Goal: Information Seeking & Learning: Learn about a topic

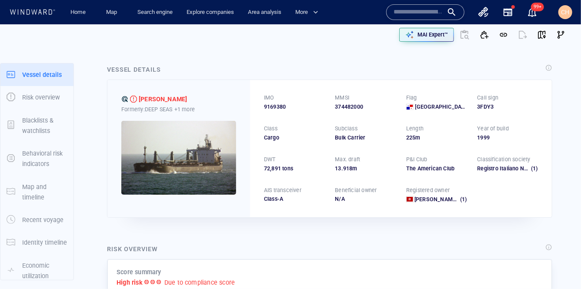
click at [570, 13] on div "CH" at bounding box center [566, 12] width 14 height 14
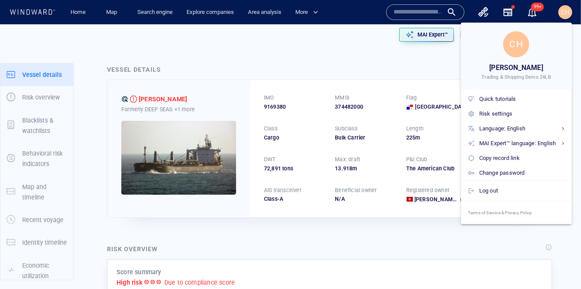
click at [219, 47] on div at bounding box center [290, 144] width 581 height 289
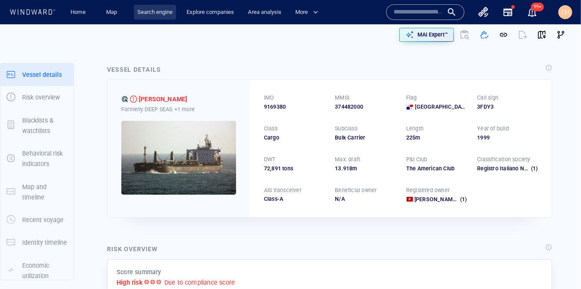
click at [154, 8] on link "Search engine" at bounding box center [155, 12] width 42 height 15
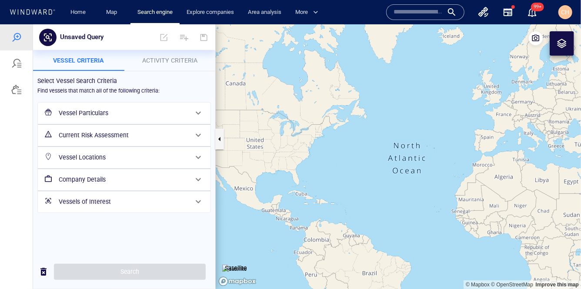
click at [164, 59] on span "Activity Criteria" at bounding box center [169, 60] width 55 height 7
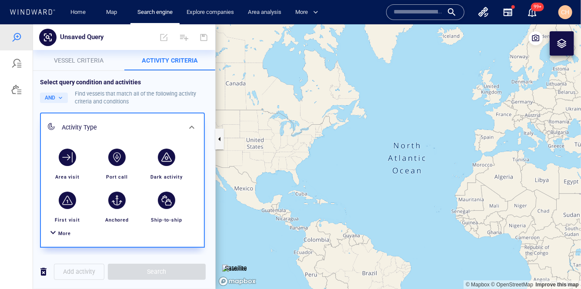
click at [54, 233] on div at bounding box center [53, 233] width 10 height 13
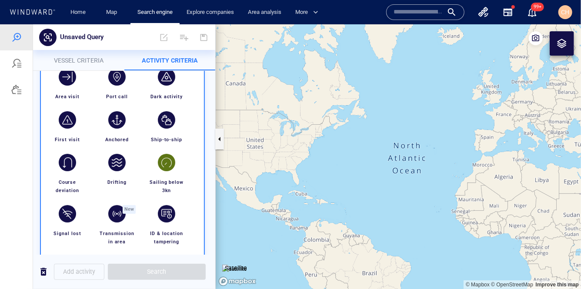
scroll to position [84, 0]
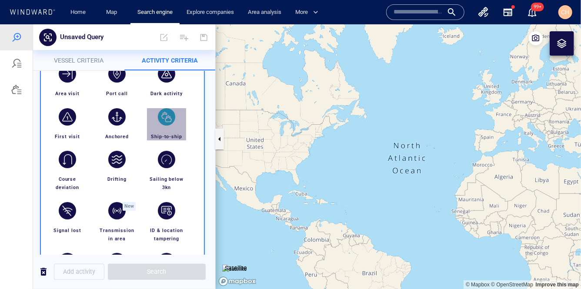
click at [166, 115] on div "button" at bounding box center [166, 116] width 17 height 17
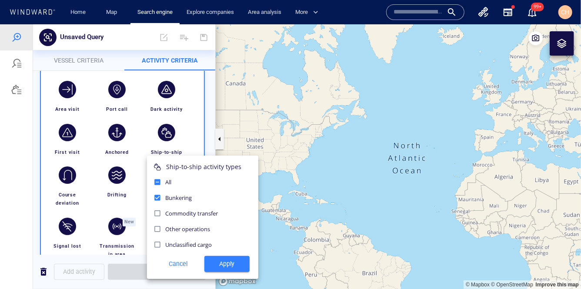
click at [201, 143] on div at bounding box center [290, 156] width 581 height 265
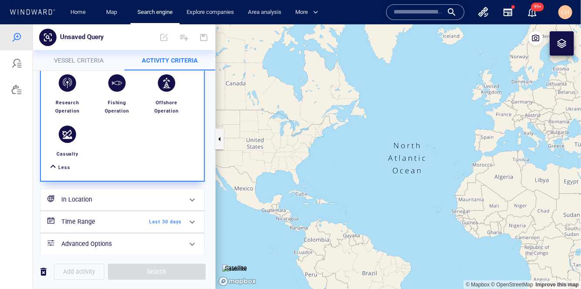
scroll to position [318, 0]
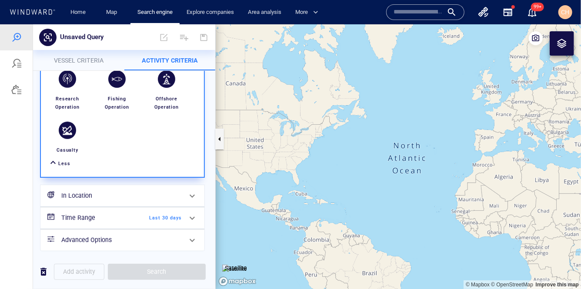
click at [179, 219] on div "Time Range Last 30 days" at bounding box center [121, 218] width 127 height 18
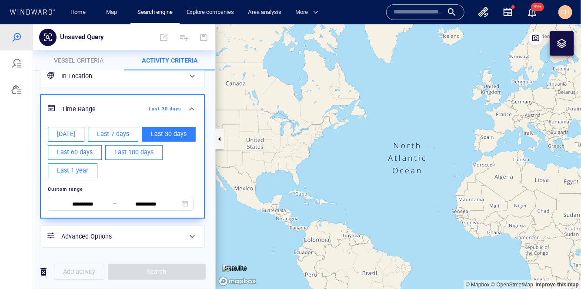
scroll to position [0, 0]
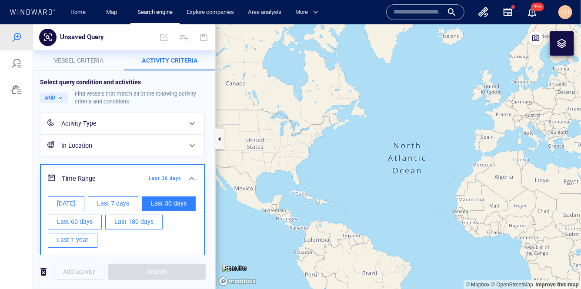
click at [60, 200] on span "[DATE]" at bounding box center [66, 203] width 18 height 11
type input "**********"
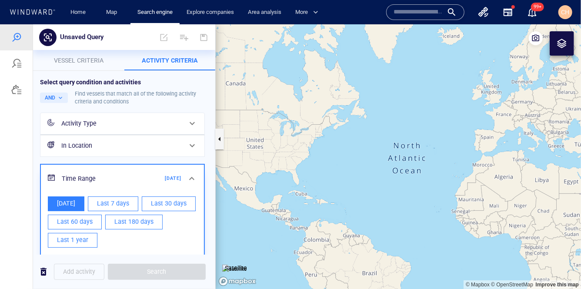
click at [196, 256] on div "Add activity Search" at bounding box center [124, 272] width 182 height 34
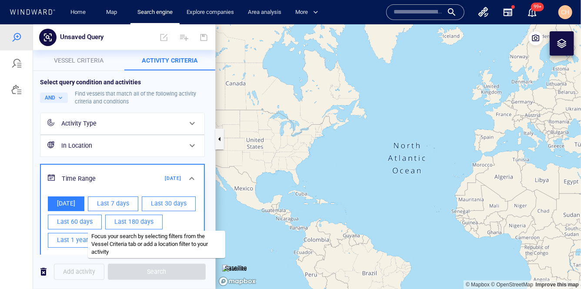
drag, startPoint x: 153, startPoint y: 273, endPoint x: 171, endPoint y: 262, distance: 21.0
click at [153, 273] on span "Search" at bounding box center [157, 272] width 98 height 16
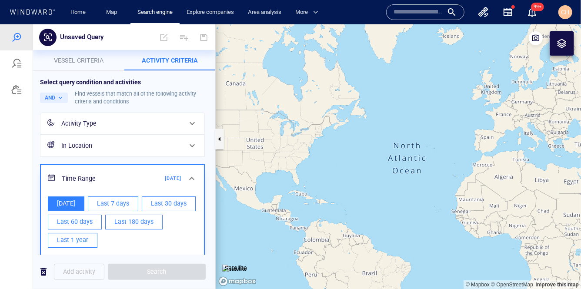
click at [204, 213] on div "**********" at bounding box center [122, 226] width 165 height 124
click at [209, 214] on div "**********" at bounding box center [124, 197] width 174 height 245
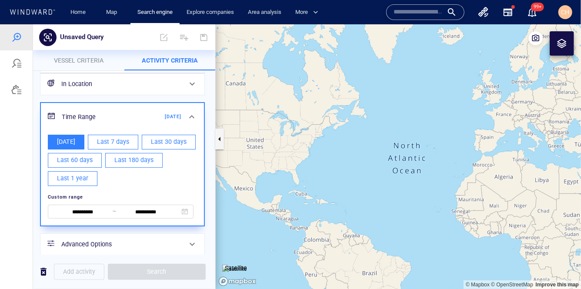
scroll to position [69, 0]
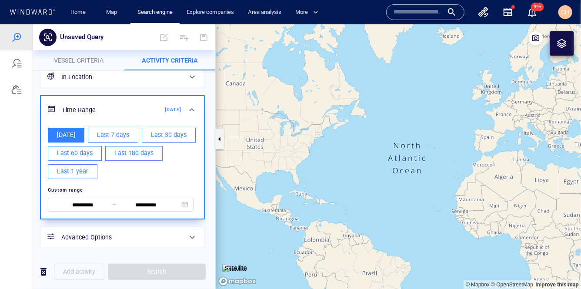
click at [91, 55] on p "Vessel criteria" at bounding box center [78, 60] width 81 height 10
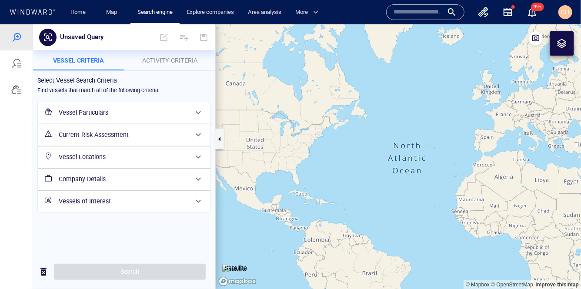
click at [84, 111] on h6 "Vessel Particulars" at bounding box center [123, 112] width 129 height 11
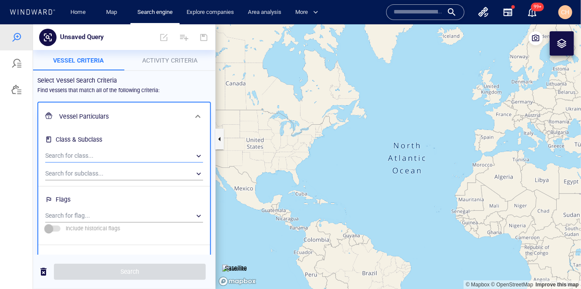
click at [59, 155] on div "​" at bounding box center [124, 155] width 158 height 13
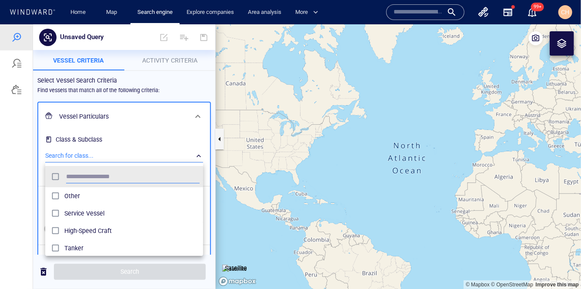
scroll to position [87, 158]
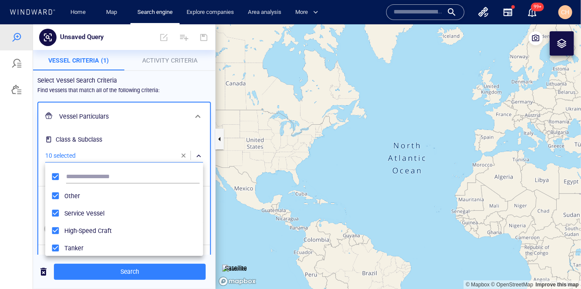
click at [204, 64] on div at bounding box center [290, 156] width 581 height 265
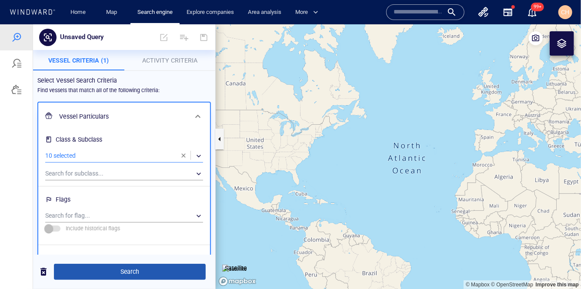
click at [136, 275] on span "Search" at bounding box center [130, 271] width 138 height 11
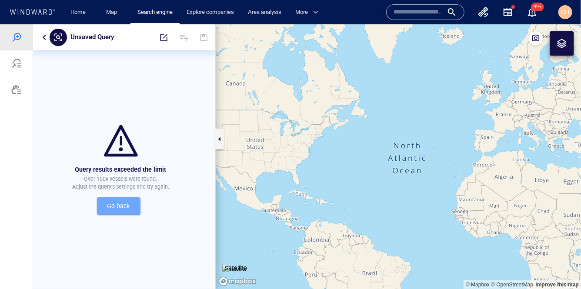
click at [119, 210] on span "Go back" at bounding box center [119, 206] width 30 height 11
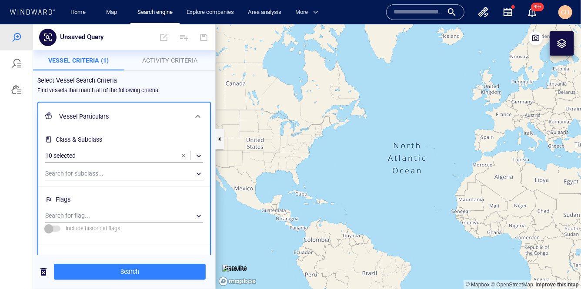
click at [163, 60] on span "Activity Criteria" at bounding box center [169, 60] width 55 height 7
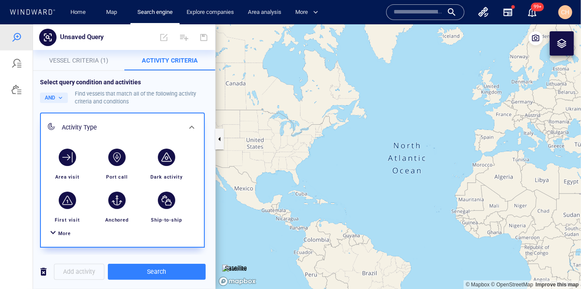
click at [60, 230] on div "More" at bounding box center [64, 233] width 13 height 8
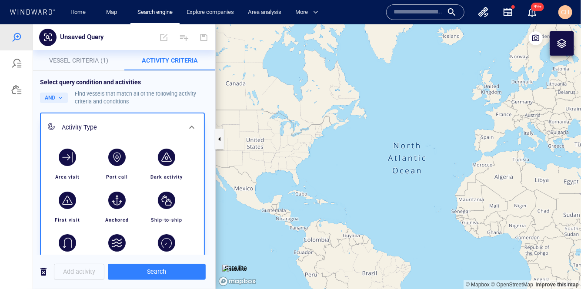
click at [19, 16] on div at bounding box center [32, 12] width 47 height 8
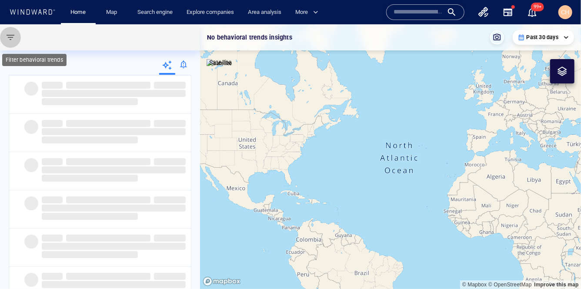
click at [10, 35] on span "button" at bounding box center [10, 37] width 10 height 10
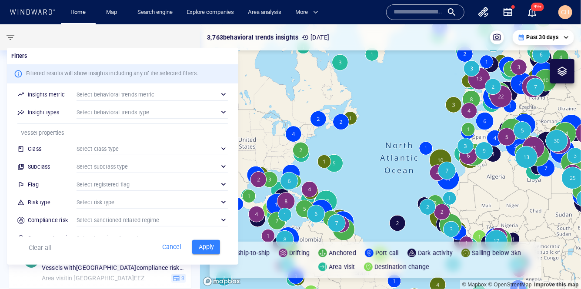
scroll to position [110, 0]
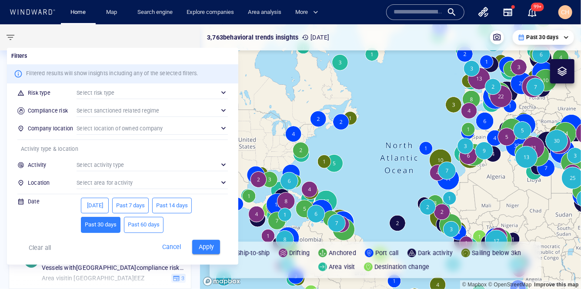
click at [106, 163] on div "​" at bounding box center [152, 164] width 151 height 13
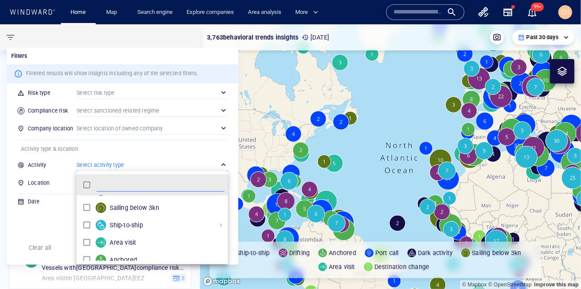
scroll to position [32, 0]
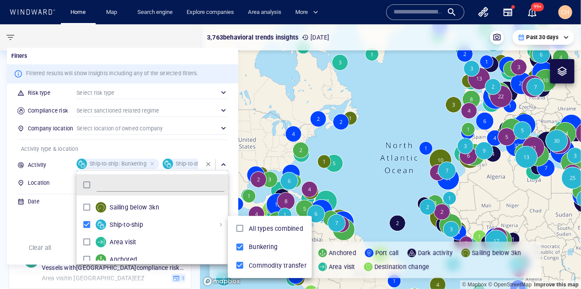
click at [242, 256] on li "Bunkering" at bounding box center [270, 247] width 80 height 18
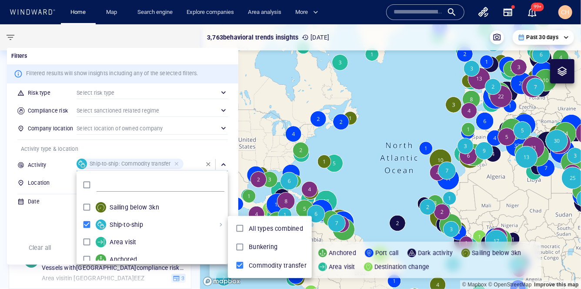
click at [242, 275] on ul "All types combined Bunkering Commodity transfer" at bounding box center [270, 247] width 84 height 62
click at [228, 150] on div at bounding box center [290, 144] width 581 height 289
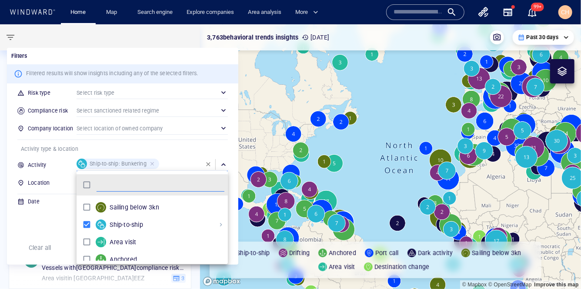
click at [238, 154] on div at bounding box center [290, 144] width 581 height 289
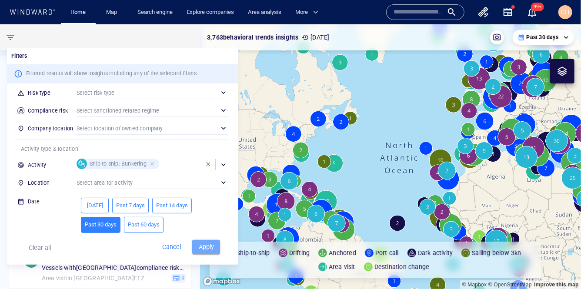
drag, startPoint x: 204, startPoint y: 247, endPoint x: 74, endPoint y: 211, distance: 134.9
click at [74, 212] on div "Filters Filtered results will show insights including any of the selected filte…" at bounding box center [122, 156] width 231 height 217
click at [91, 208] on span "[DATE]" at bounding box center [95, 206] width 20 height 10
click at [202, 244] on span "Apply" at bounding box center [206, 247] width 19 height 11
type input "**********"
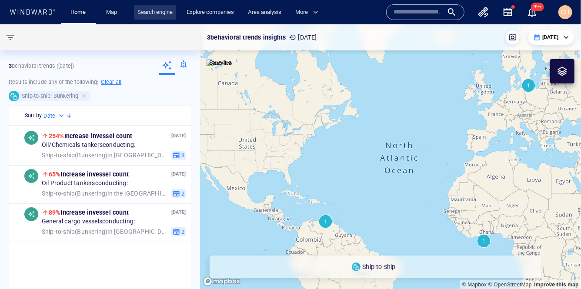
click at [148, 14] on link "Search engine" at bounding box center [155, 12] width 42 height 15
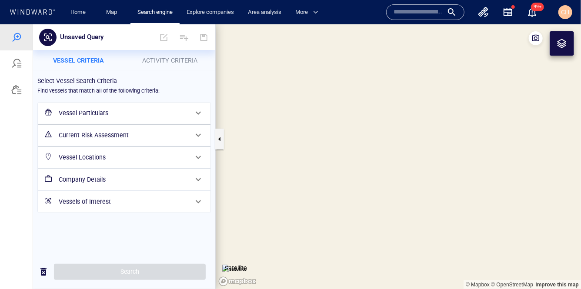
click at [162, 61] on span "Activity Criteria" at bounding box center [169, 60] width 55 height 7
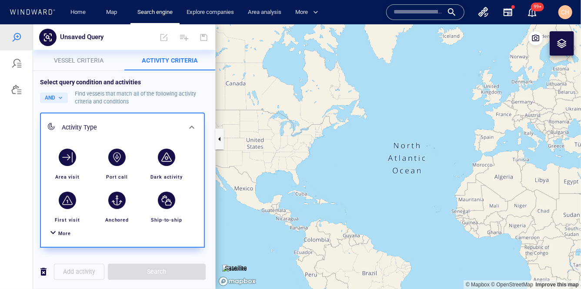
click at [55, 235] on div at bounding box center [53, 233] width 10 height 13
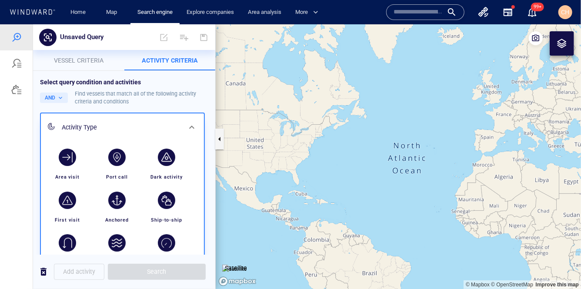
click at [81, 55] on p "Vessel criteria" at bounding box center [78, 60] width 81 height 10
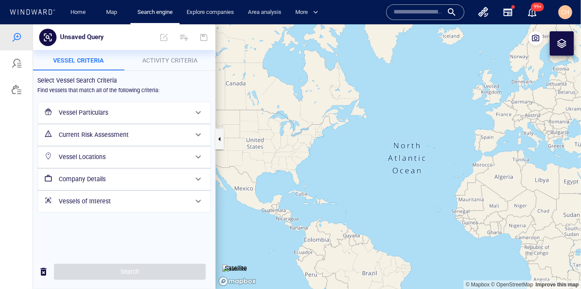
click at [121, 112] on h6 "Vessel Particulars" at bounding box center [123, 112] width 129 height 11
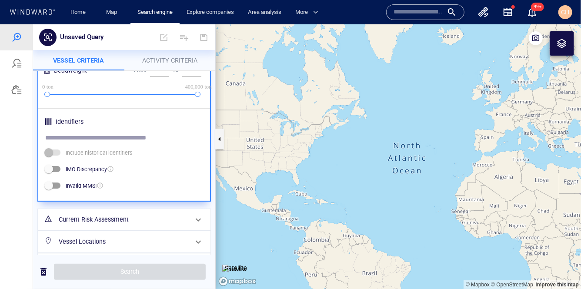
scroll to position [335, 0]
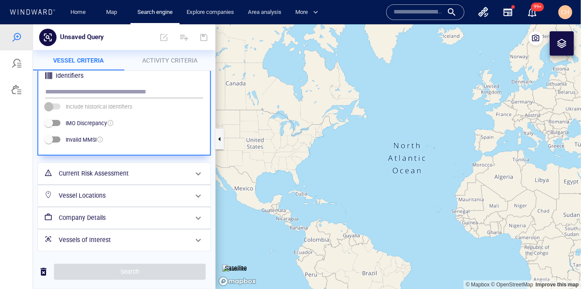
click at [92, 198] on h6 "Vessel Locations" at bounding box center [123, 195] width 129 height 11
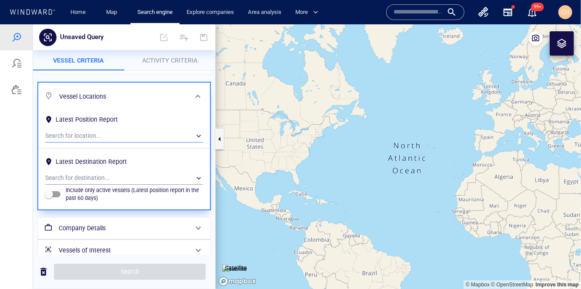
scroll to position [82, 0]
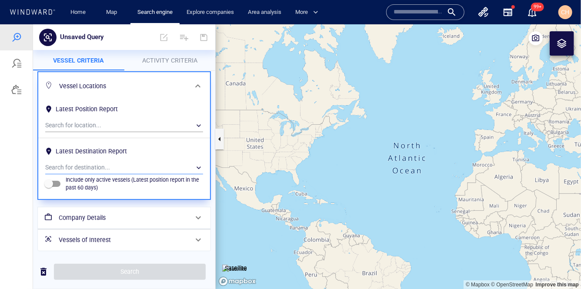
click at [97, 165] on div "​" at bounding box center [124, 167] width 158 height 13
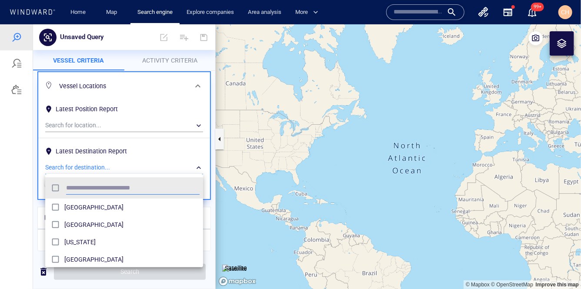
scroll to position [87, 158]
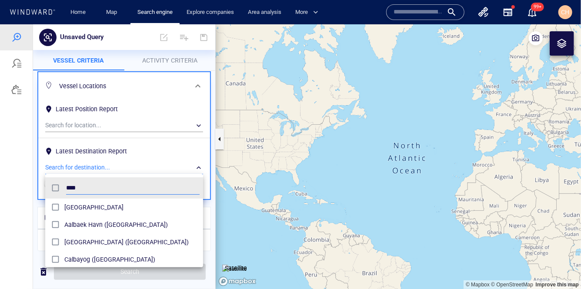
type input "****"
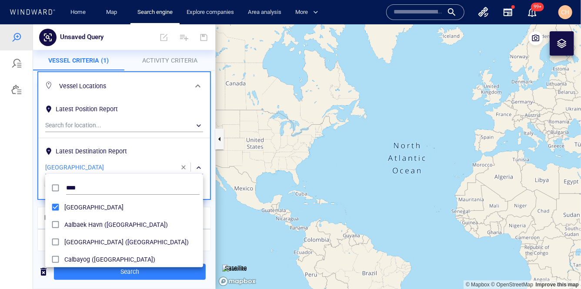
click at [211, 199] on div at bounding box center [290, 156] width 581 height 265
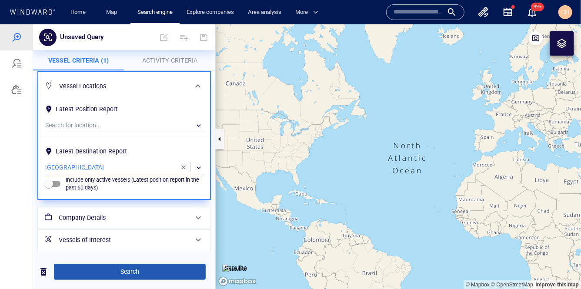
click at [144, 276] on span "Search" at bounding box center [130, 271] width 138 height 11
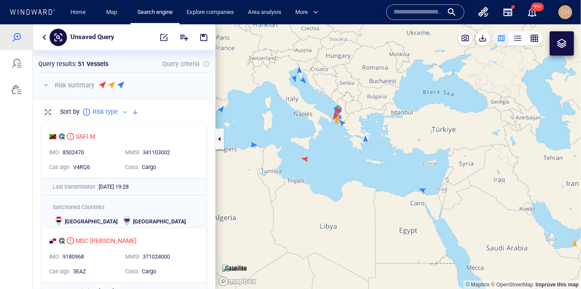
click at [559, 17] on span "CH" at bounding box center [566, 12] width 14 height 14
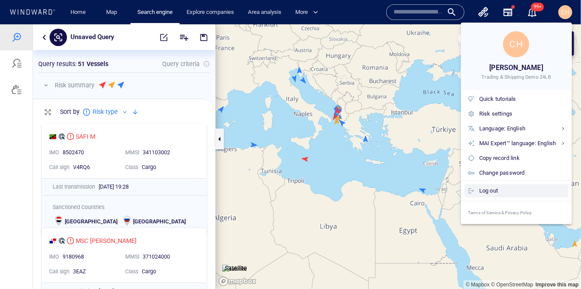
click at [488, 190] on div "Log out" at bounding box center [522, 191] width 86 height 10
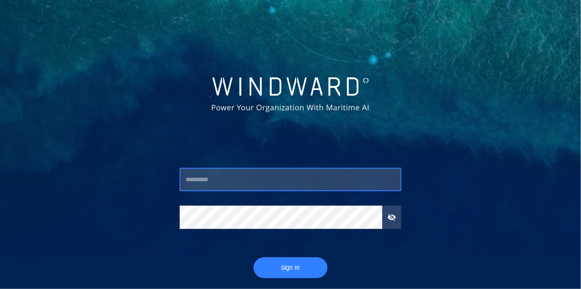
click at [233, 182] on input "text" at bounding box center [291, 179] width 222 height 23
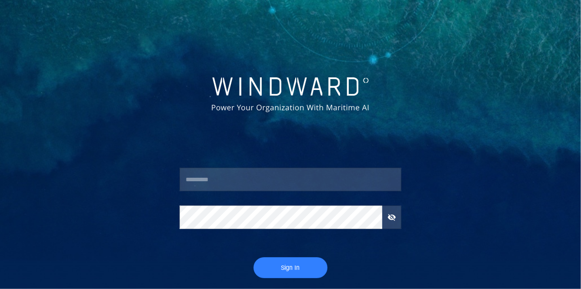
type input "**********"
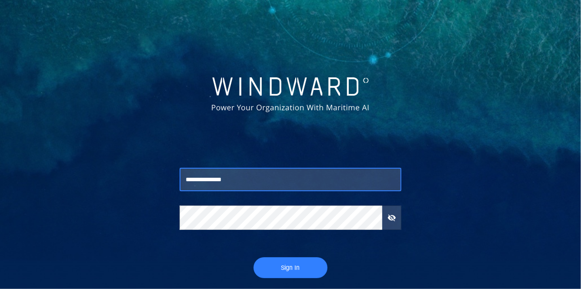
click at [287, 266] on span "Sign In" at bounding box center [290, 268] width 57 height 11
